Goal: Find specific page/section: Find specific page/section

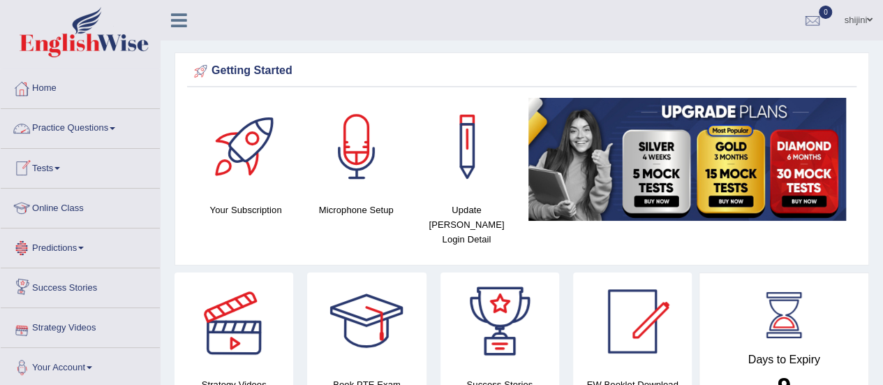
click at [106, 203] on link "Online Class" at bounding box center [80, 205] width 159 height 35
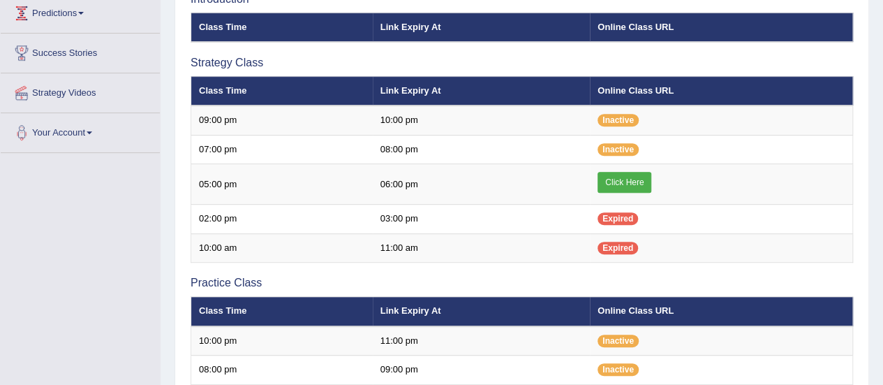
scroll to position [279, 0]
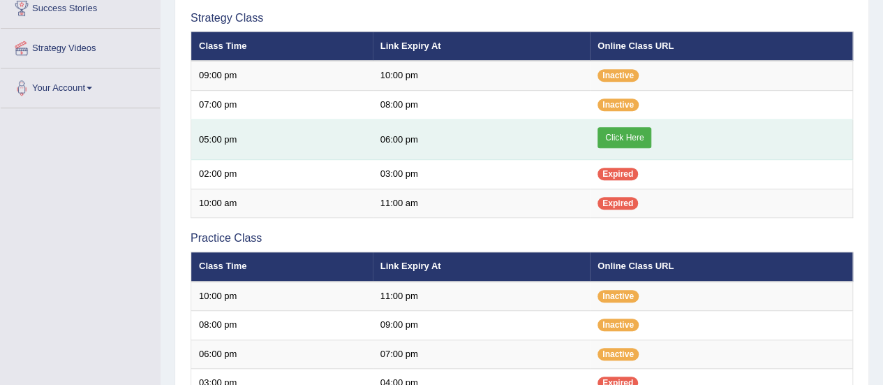
click at [625, 127] on link "Click Here" at bounding box center [625, 137] width 54 height 21
